Goal: Task Accomplishment & Management: Use online tool/utility

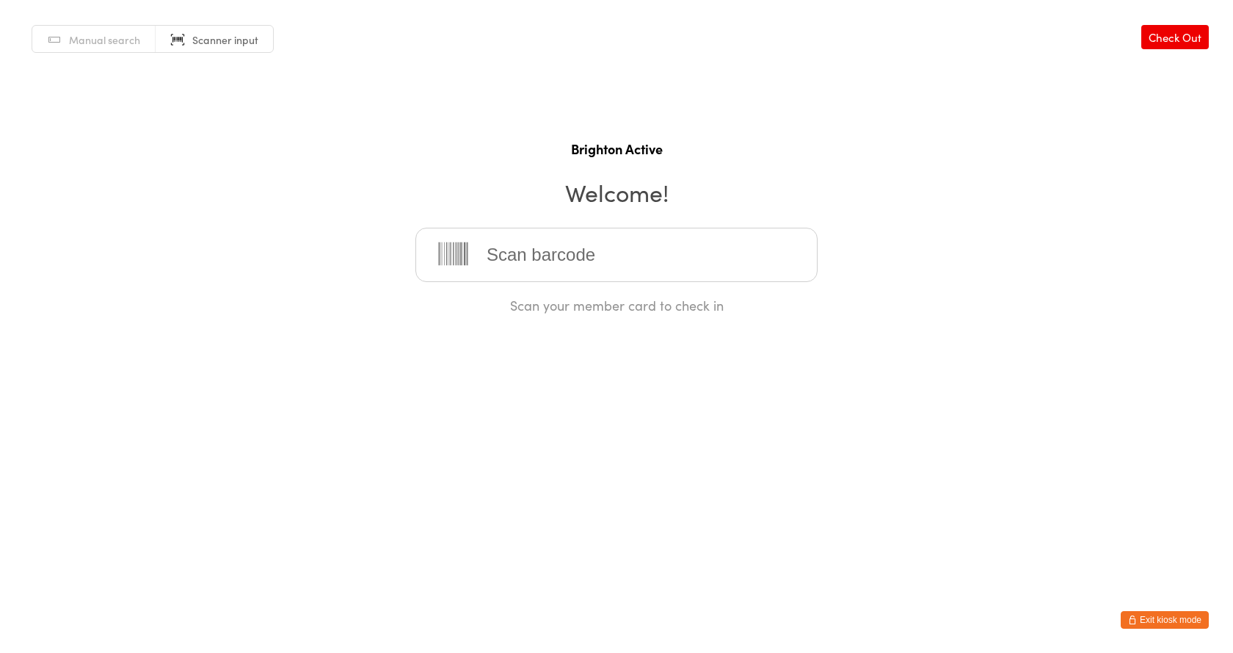
click at [548, 249] on input "search" at bounding box center [616, 255] width 402 height 54
click at [255, 38] on span "Scanner input" at bounding box center [225, 39] width 66 height 15
click at [161, 40] on link "Scanner input" at bounding box center [214, 40] width 117 height 28
click at [643, 131] on div "Manual search Scanner input Check Out Brighton Active Welcome! Scan your member…" at bounding box center [616, 157] width 1233 height 314
click at [565, 247] on input "search" at bounding box center [616, 255] width 402 height 54
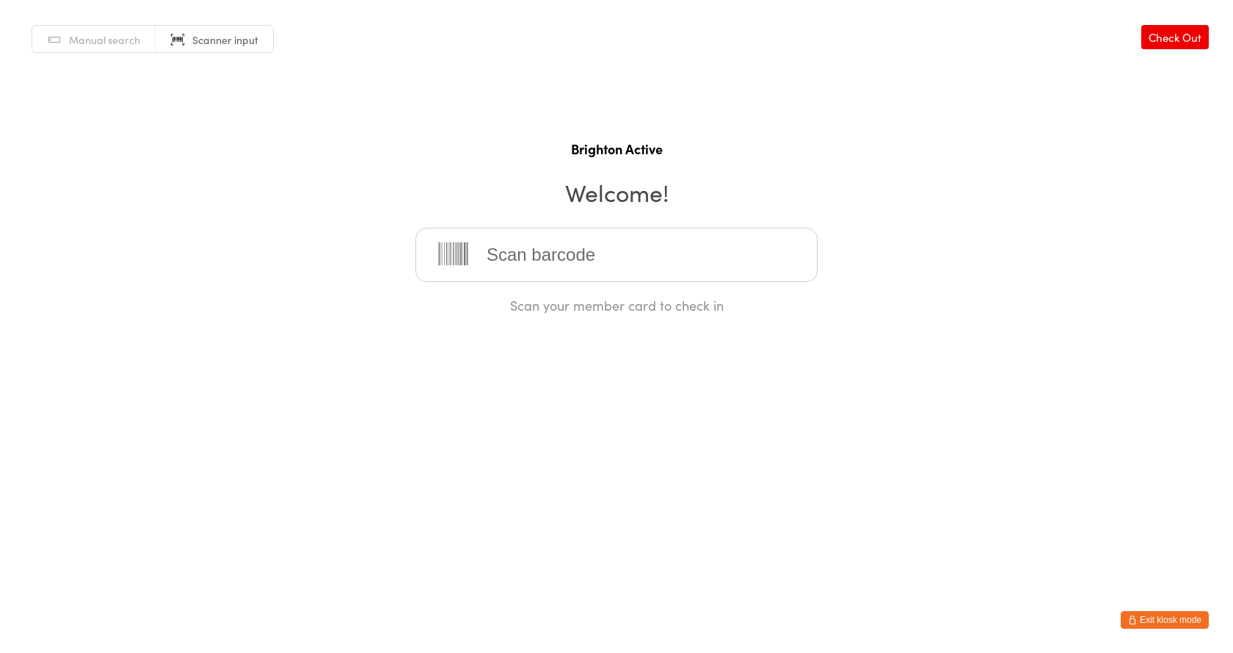
click at [317, 286] on div "Manual search Scanner input Check Out Brighton Active Welcome! Scan your member…" at bounding box center [616, 157] width 1233 height 314
click at [1045, 244] on div "Manual search Scanner input Check Out Brighton Active Welcome! Scan your member…" at bounding box center [616, 157] width 1233 height 314
click at [349, 142] on h1 "Brighton Active" at bounding box center [617, 148] width 1204 height 18
click at [519, 275] on input "search" at bounding box center [616, 255] width 402 height 54
click at [783, 23] on div "Manual search Scanner input Check Out Brighton Active Welcome! Scan your member…" at bounding box center [616, 157] width 1233 height 314
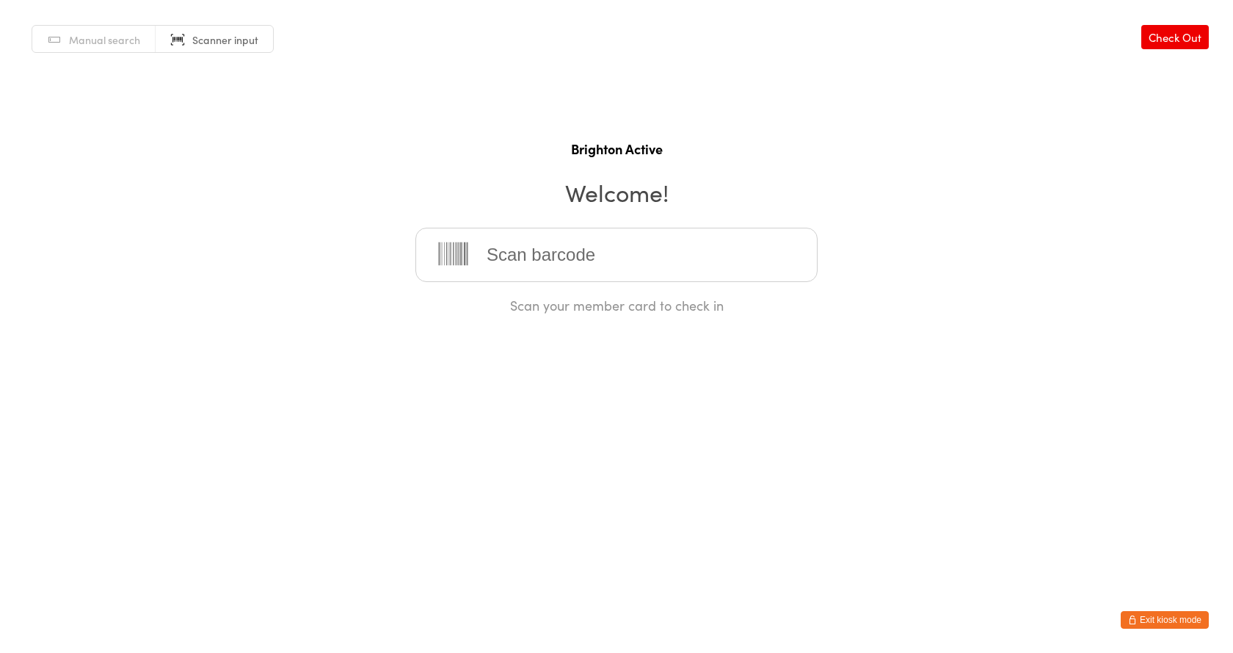
click at [490, 255] on input "search" at bounding box center [616, 255] width 402 height 54
click at [374, 267] on div "Manual search Scanner input Check Out Brighton Active Welcome! Scan your member…" at bounding box center [616, 157] width 1233 height 314
drag, startPoint x: 376, startPoint y: 380, endPoint x: 347, endPoint y: 438, distance: 64.7
click at [363, 435] on html "You have now entered Kiosk Mode. Members will be able to check themselves in us…" at bounding box center [616, 326] width 1233 height 653
click at [1075, 126] on div "Manual search Scanner input Check Out Brighton Active Welcome! Scan your member…" at bounding box center [616, 157] width 1233 height 314
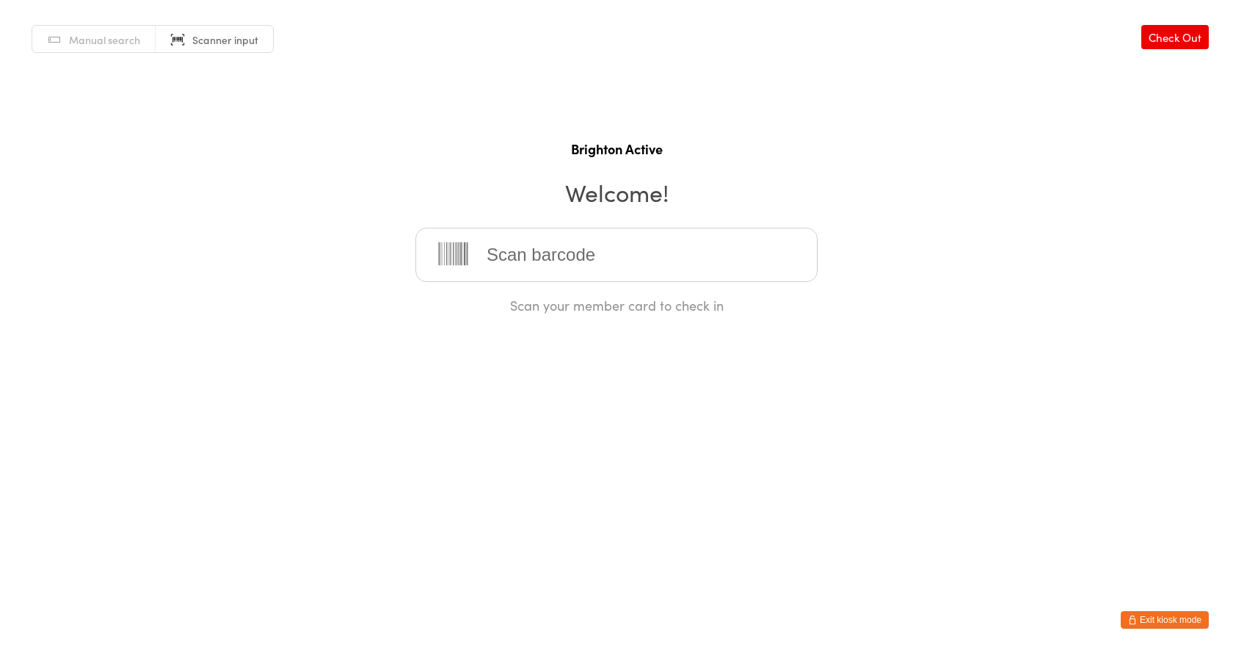
click at [677, 236] on input "search" at bounding box center [616, 255] width 402 height 54
